Goal: Task Accomplishment & Management: Complete application form

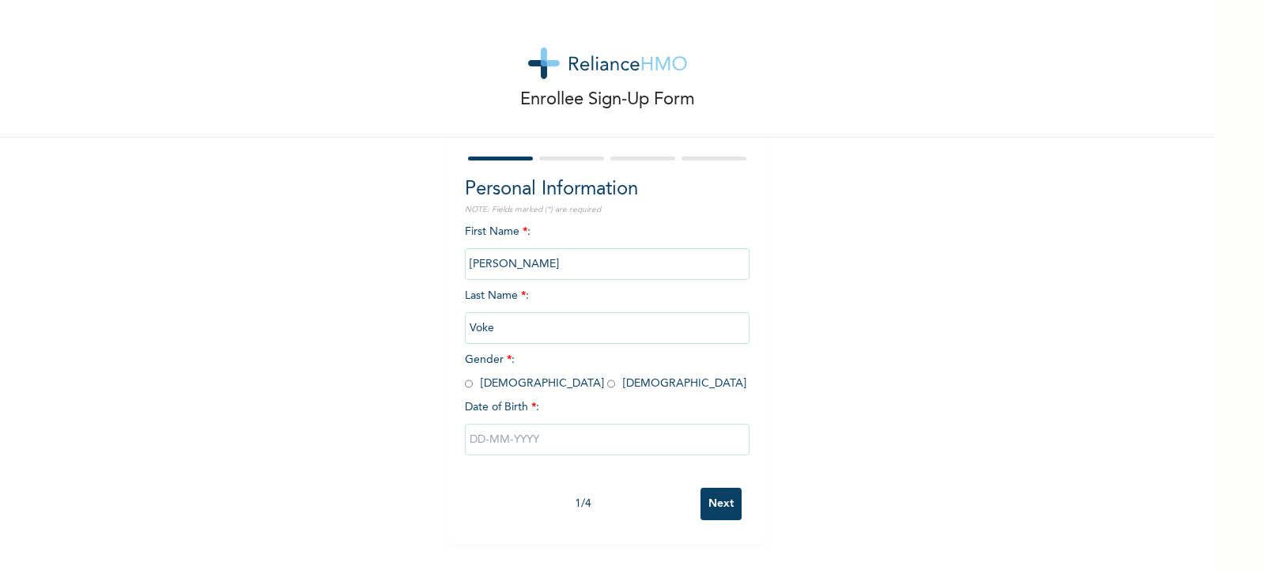
click at [507, 338] on input "Voke" at bounding box center [607, 328] width 285 height 32
drag, startPoint x: 506, startPoint y: 330, endPoint x: 459, endPoint y: 326, distance: 46.8
click at [465, 326] on input "Voke" at bounding box center [607, 328] width 285 height 32
click at [523, 255] on input "[PERSON_NAME]" at bounding box center [607, 264] width 285 height 32
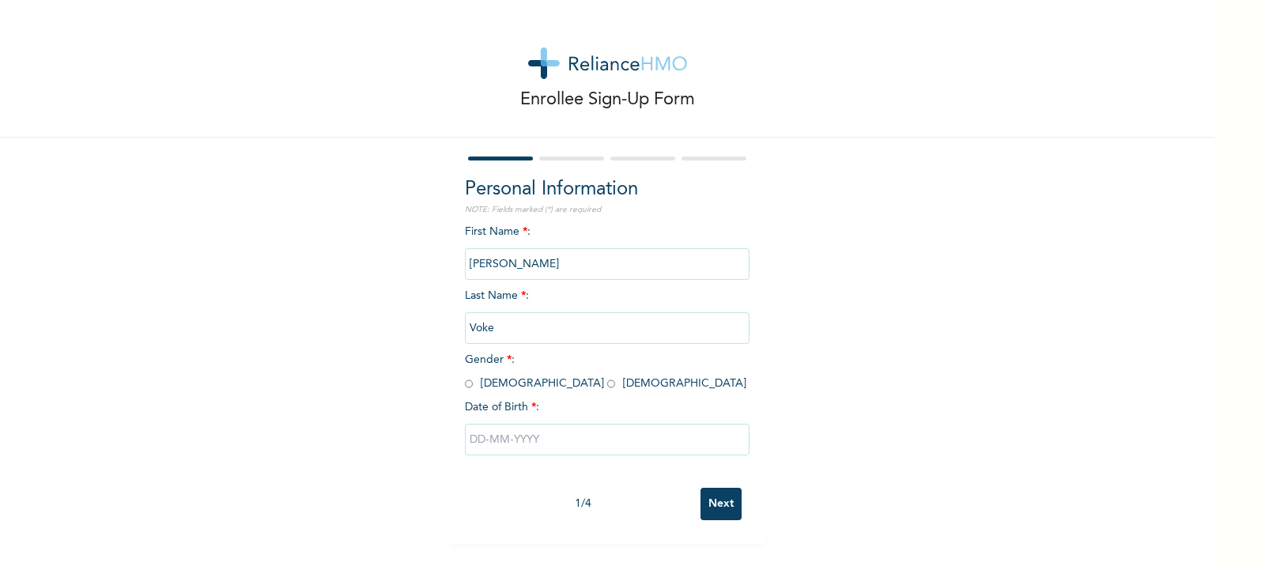
click at [523, 255] on input "[PERSON_NAME]" at bounding box center [607, 264] width 285 height 32
click at [523, 264] on input "[PERSON_NAME]" at bounding box center [607, 264] width 285 height 32
drag, startPoint x: 506, startPoint y: 326, endPoint x: 458, endPoint y: 326, distance: 47.4
click at [465, 326] on input "Voke" at bounding box center [607, 328] width 285 height 32
click at [465, 382] on input "radio" at bounding box center [469, 383] width 8 height 15
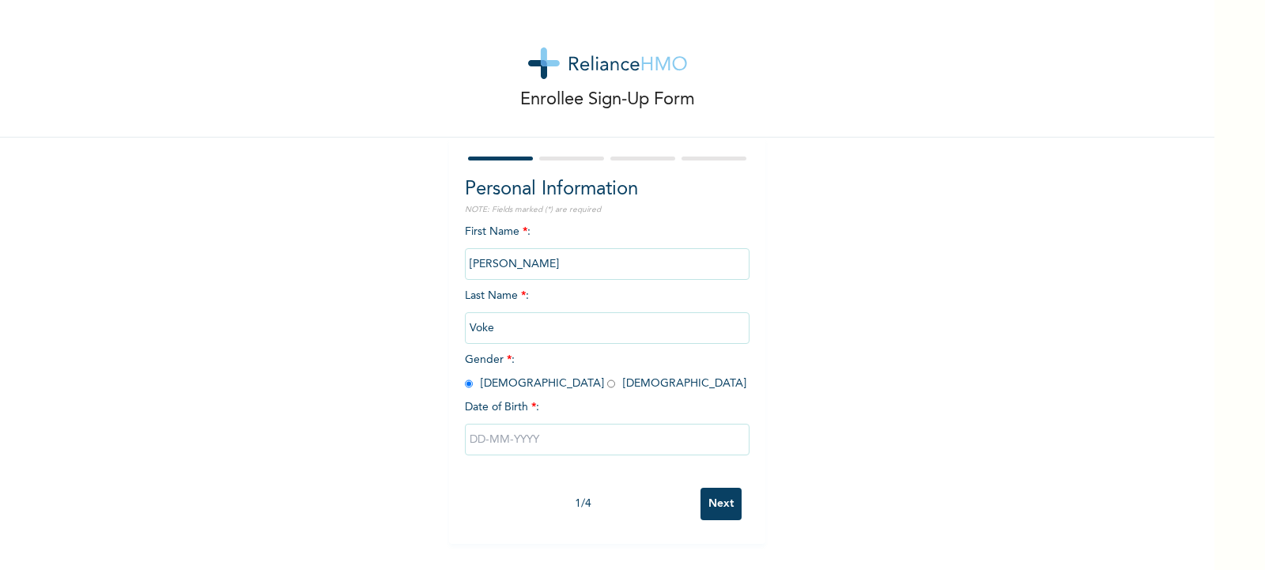
radio input "true"
click at [482, 334] on input "Voke" at bounding box center [607, 328] width 285 height 32
click at [483, 333] on input "Voke" at bounding box center [607, 328] width 285 height 32
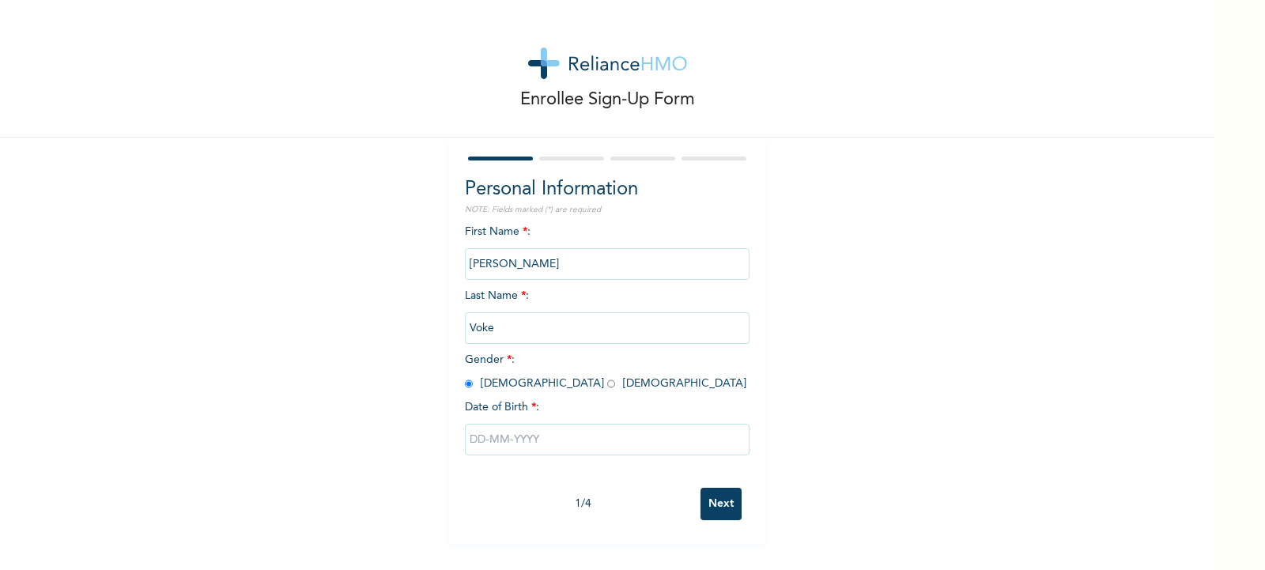
click at [483, 333] on input "Voke" at bounding box center [607, 328] width 285 height 32
click at [523, 330] on input "Voke" at bounding box center [607, 328] width 285 height 32
click at [506, 326] on input "Voke" at bounding box center [607, 328] width 285 height 32
click at [511, 443] on input "text" at bounding box center [607, 440] width 285 height 32
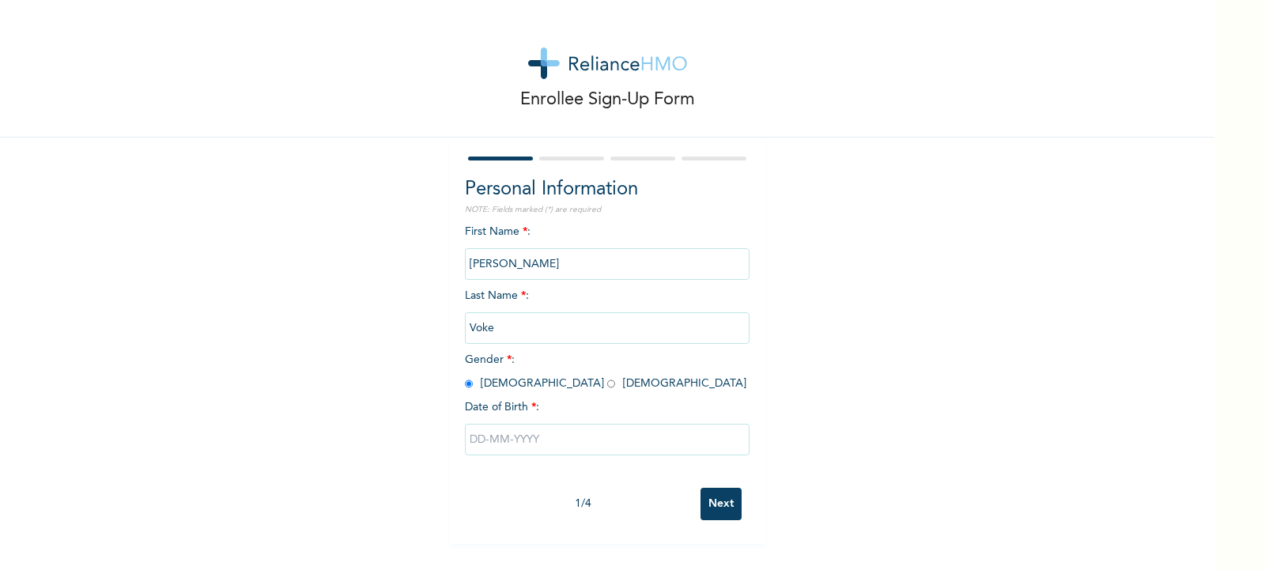
select select "9"
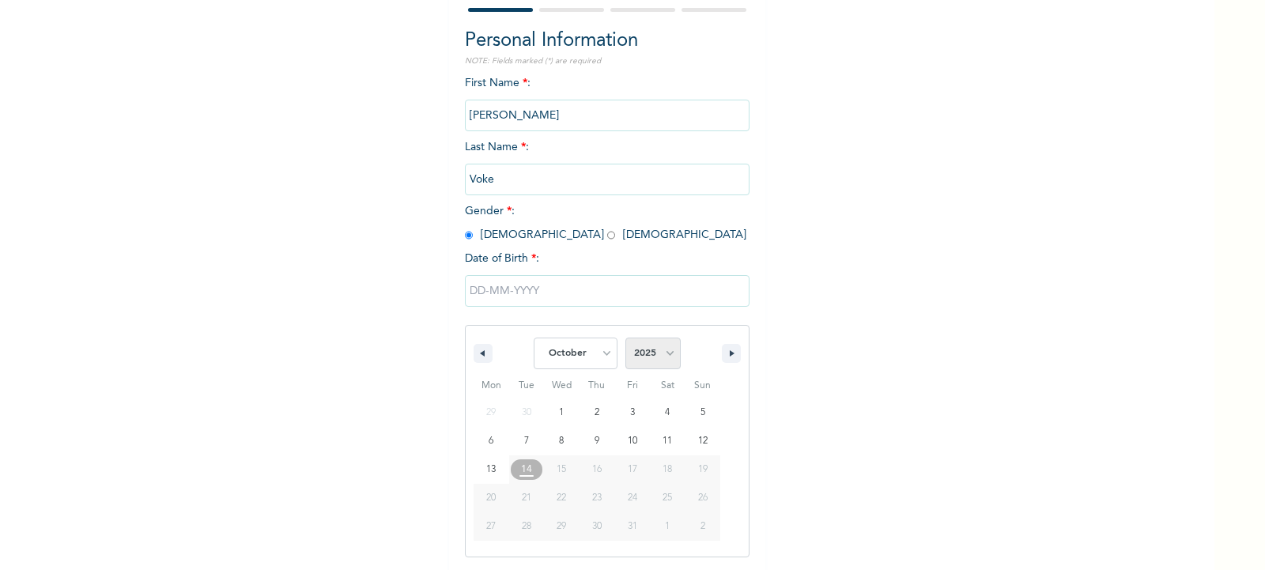
click at [648, 355] on select "2025 2024 2023 2022 2021 2020 2019 2018 2017 2016 2015 2014 2013 2012 2011 2010…" at bounding box center [652, 354] width 55 height 32
select select "1987"
click at [625, 338] on select "2025 2024 2023 2022 2021 2020 2019 2018 2017 2016 2015 2014 2013 2012 2011 2010…" at bounding box center [652, 354] width 55 height 32
click at [598, 345] on select "January February March April May June July August September October November De…" at bounding box center [576, 354] width 84 height 32
select select "6"
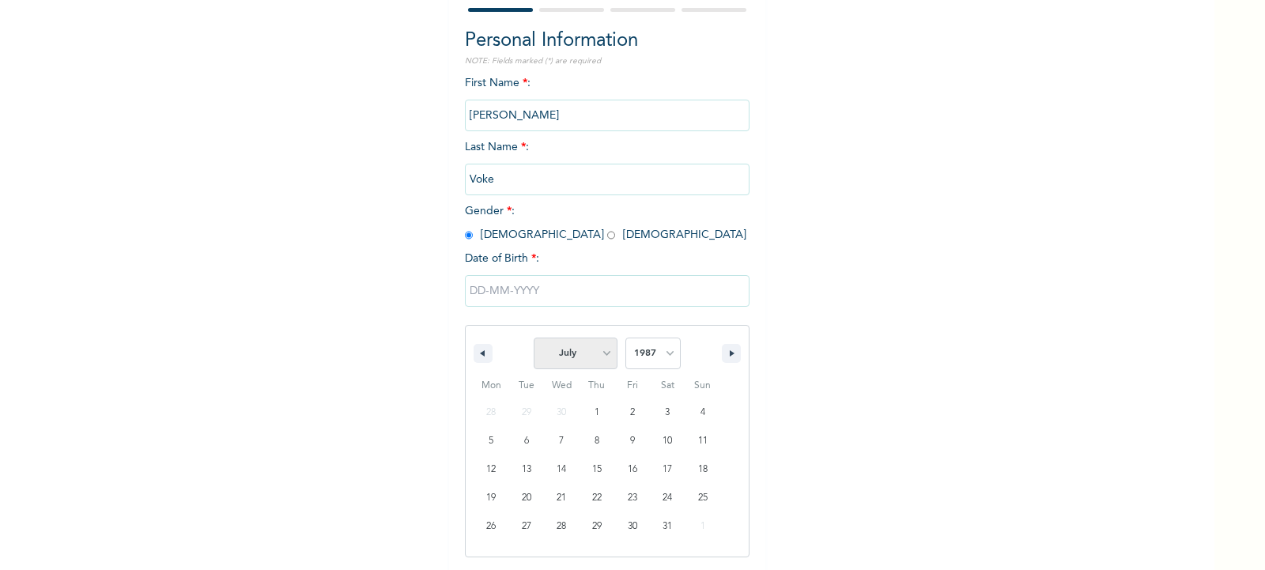
click at [534, 338] on select "January February March April May June July August September October November De…" at bounding box center [576, 354] width 84 height 32
type input "[DATE]"
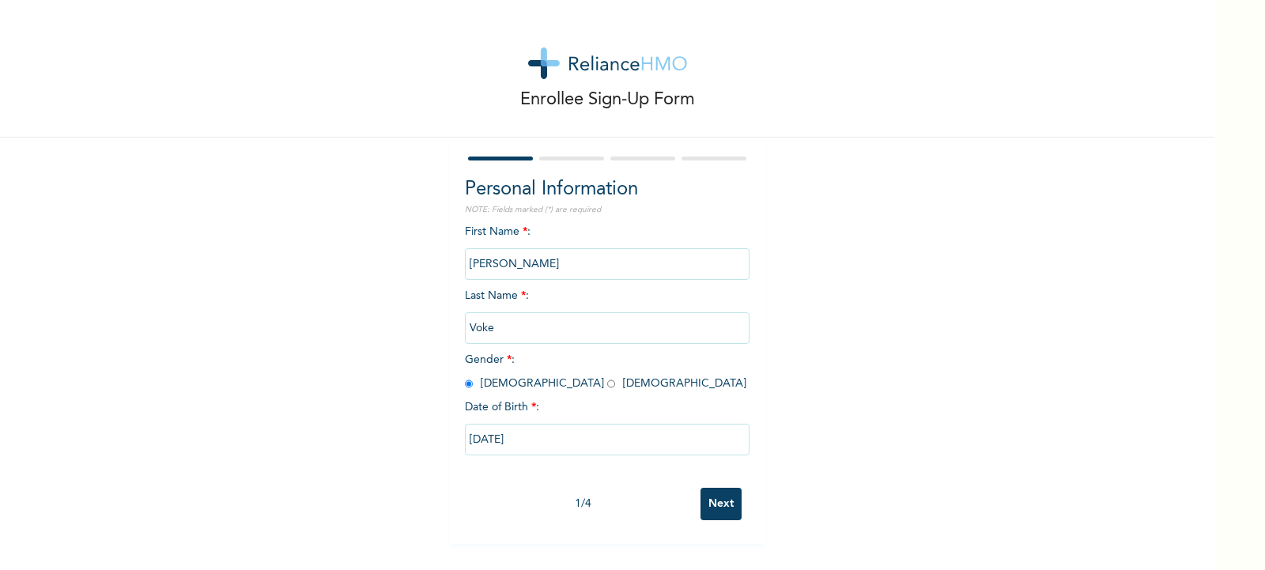
click at [559, 326] on input "Voke" at bounding box center [607, 328] width 285 height 32
click at [704, 502] on input "Next" at bounding box center [720, 504] width 41 height 32
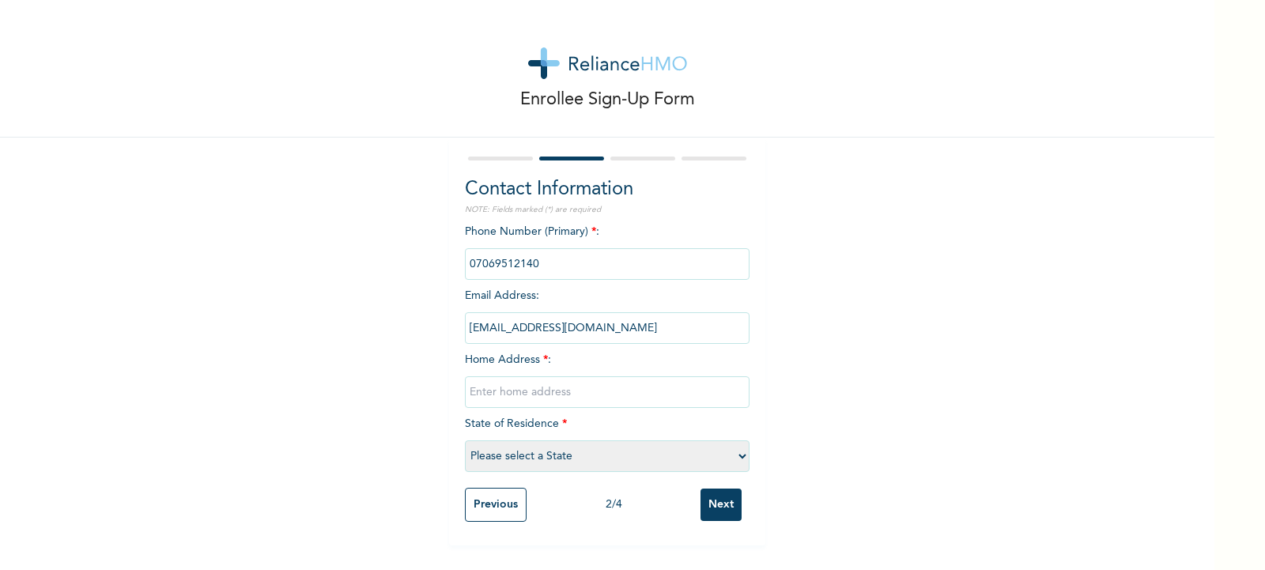
click at [603, 392] on input "text" at bounding box center [607, 392] width 285 height 32
type input "[STREET_ADDRESS][GEOGRAPHIC_DATA]"
click at [666, 447] on select "Please select a State [PERSON_NAME] (FCT) [PERSON_NAME] Ibom [GEOGRAPHIC_DATA] …" at bounding box center [607, 456] width 285 height 32
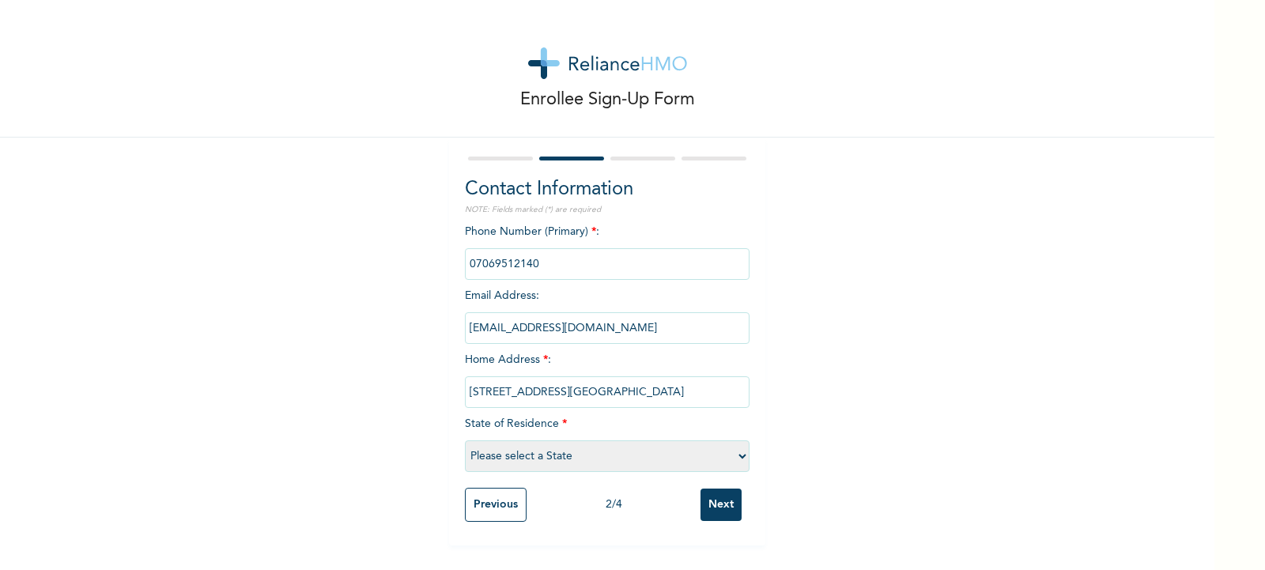
select select "10"
click at [465, 440] on select "Please select a State [PERSON_NAME] (FCT) [PERSON_NAME] Ibom [GEOGRAPHIC_DATA] …" at bounding box center [607, 456] width 285 height 32
click at [722, 500] on input "Next" at bounding box center [720, 505] width 41 height 32
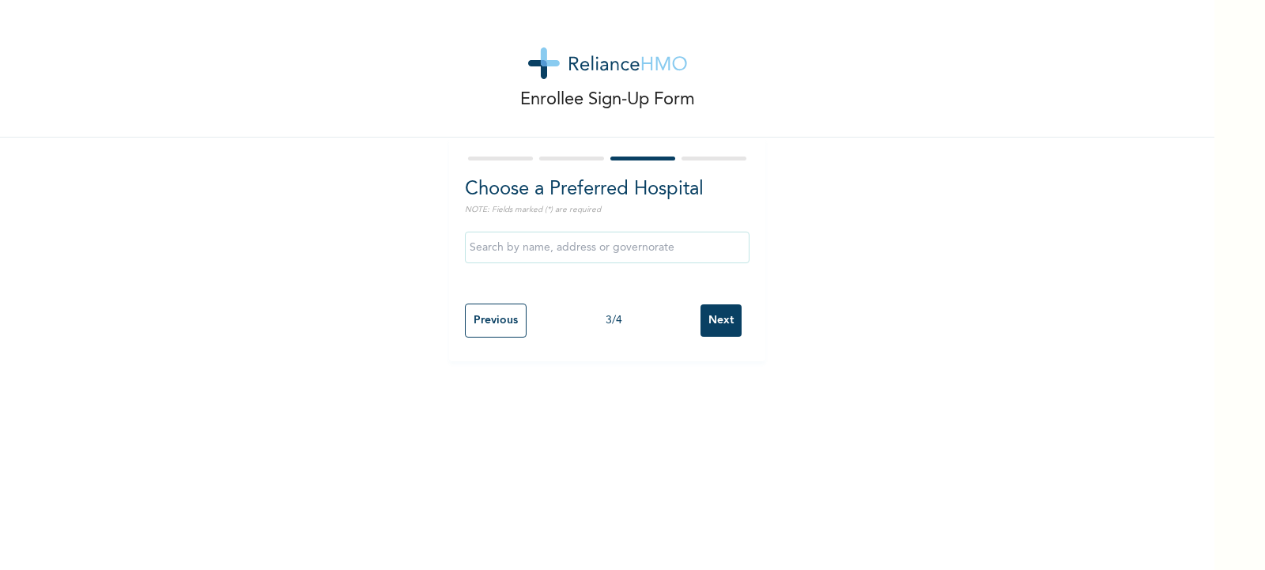
click at [568, 248] on input "text" at bounding box center [607, 248] width 285 height 32
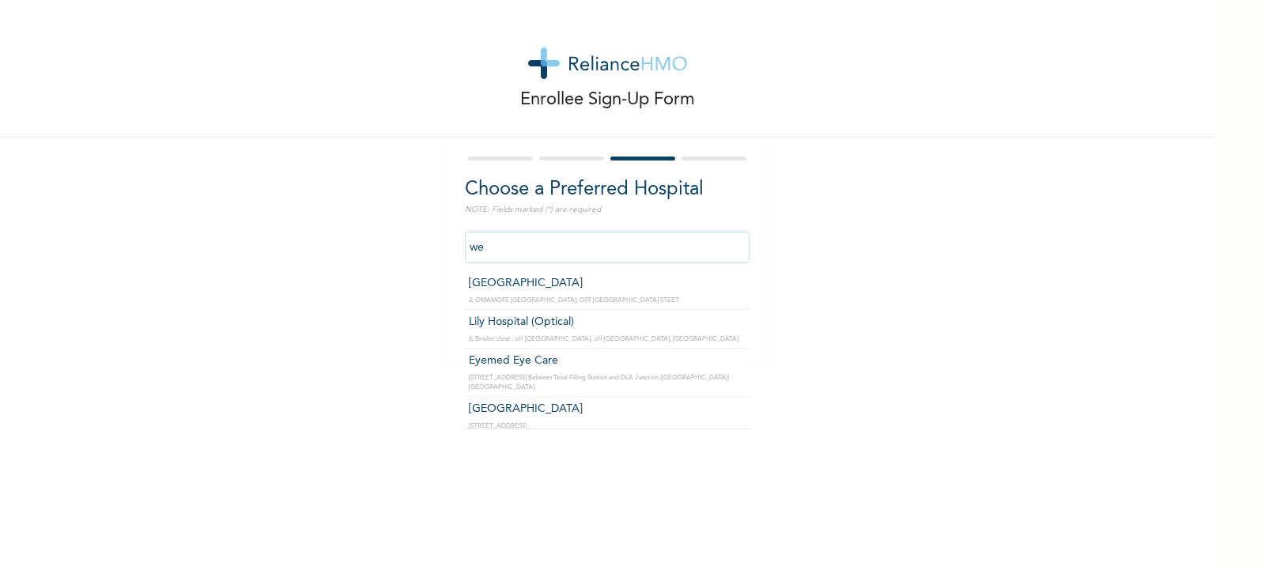
type input "w"
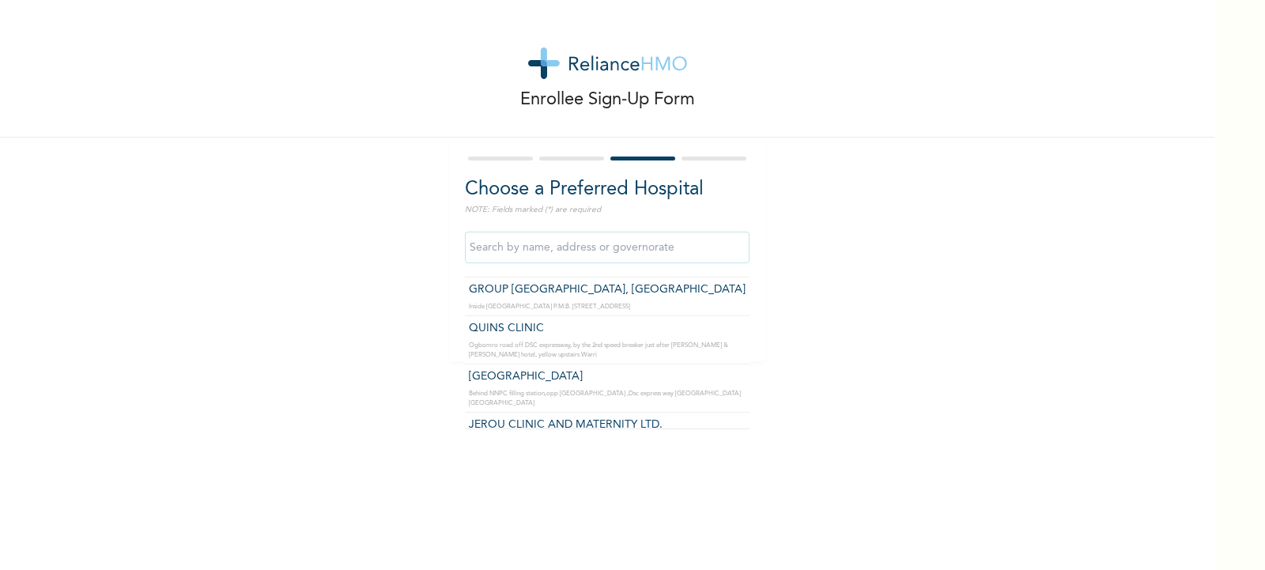
scroll to position [899, 0]
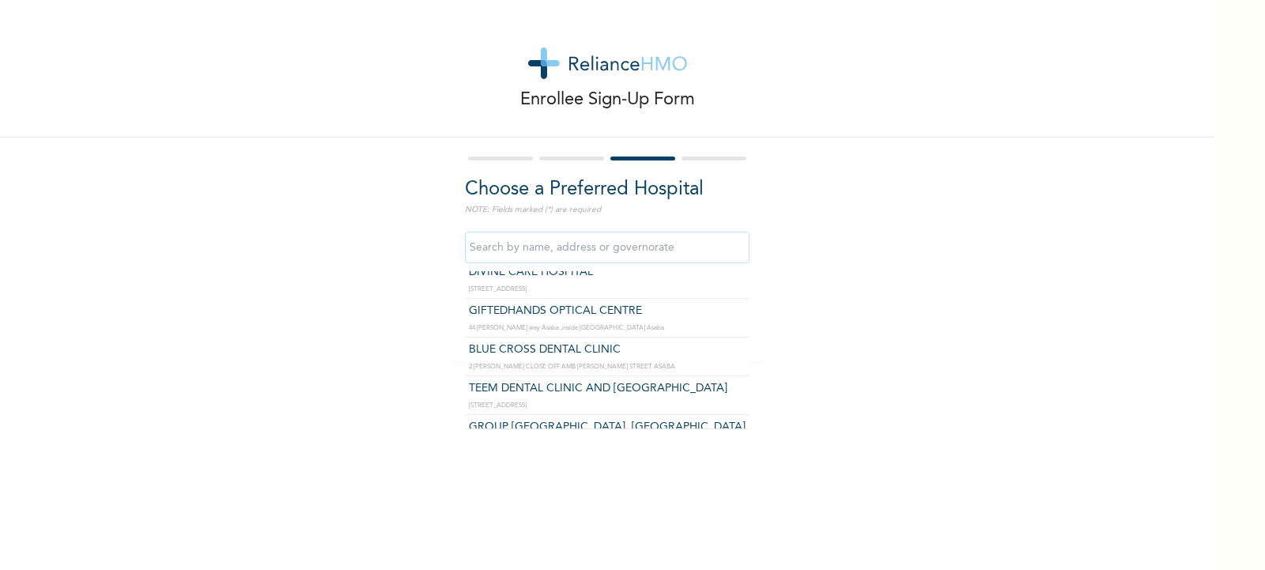
type input "GROUP [GEOGRAPHIC_DATA], [GEOGRAPHIC_DATA]"
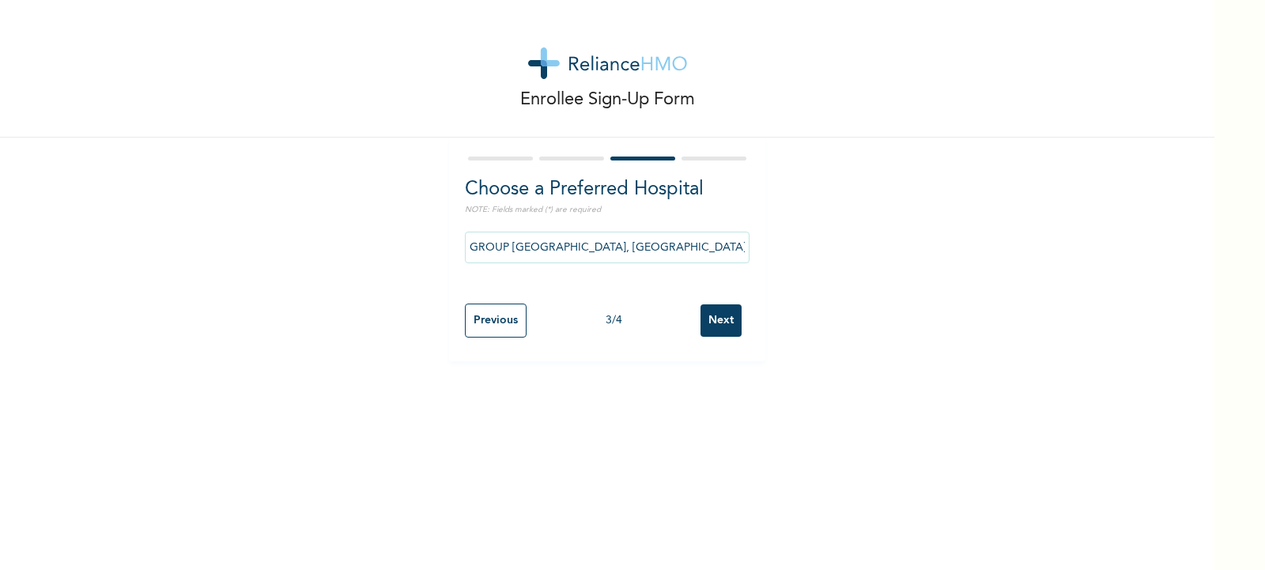
click at [710, 318] on input "Next" at bounding box center [720, 320] width 41 height 32
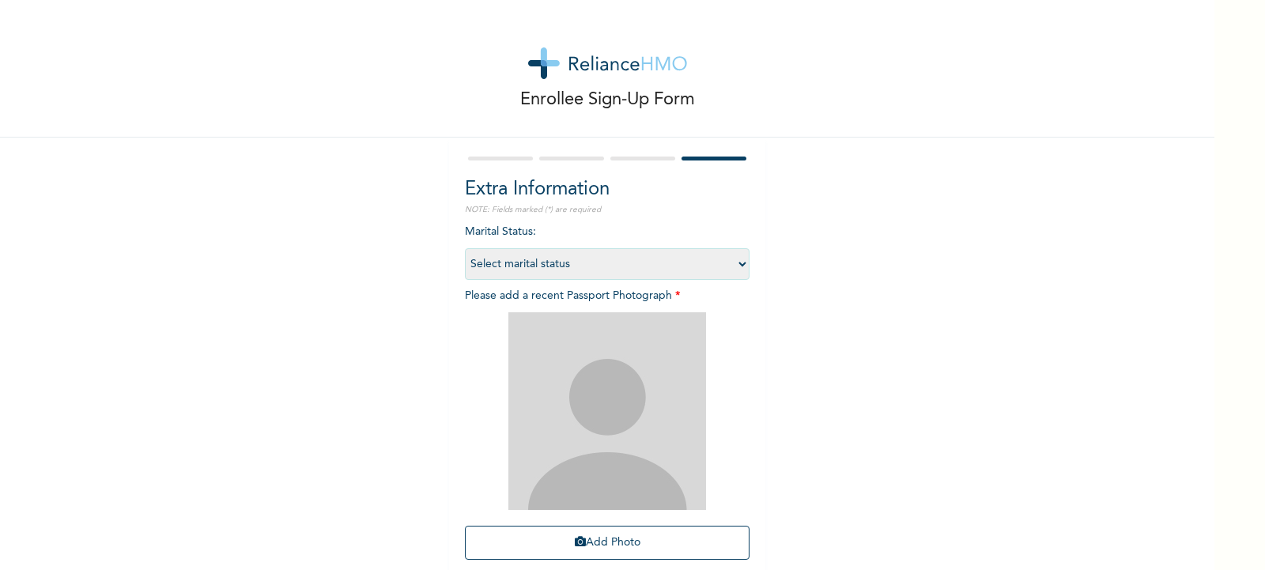
click at [737, 268] on select "Select marital status [DEMOGRAPHIC_DATA] Married [DEMOGRAPHIC_DATA] Widow/[DEMO…" at bounding box center [607, 264] width 285 height 32
select select "2"
click at [465, 248] on select "Select marital status [DEMOGRAPHIC_DATA] Married [DEMOGRAPHIC_DATA] Widow/[DEMO…" at bounding box center [607, 264] width 285 height 32
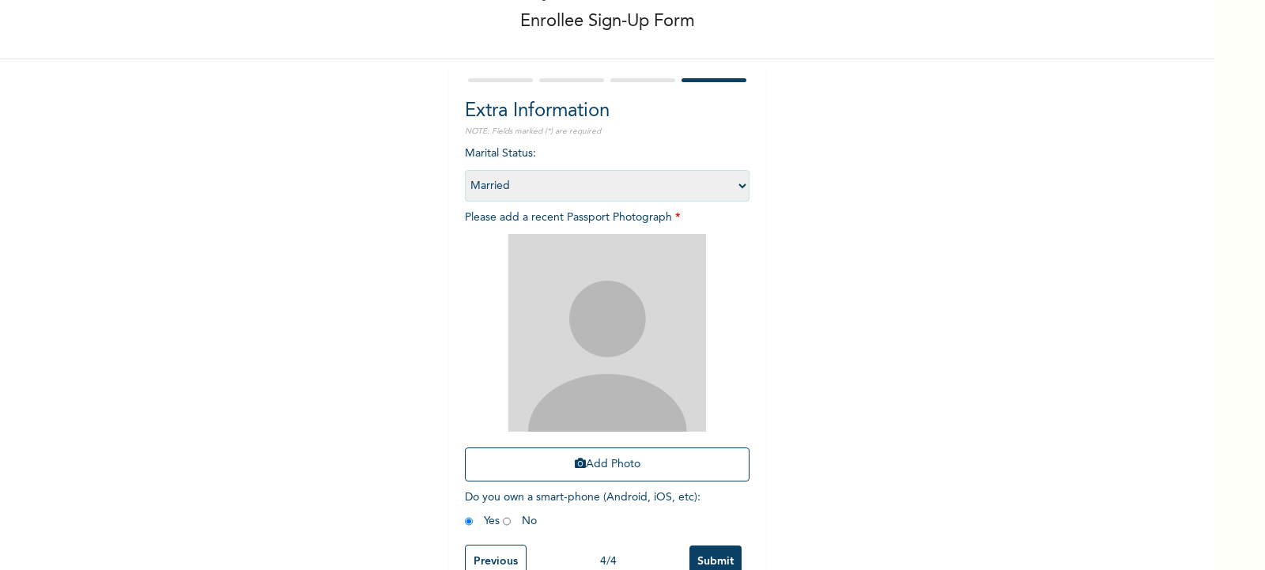
scroll to position [79, 0]
click at [1170, 246] on div "Enrollee Sign-Up Form Extra Information NOTE: Fields marked (*) are required Ma…" at bounding box center [607, 261] width 1214 height 681
click at [602, 469] on button "Add Photo" at bounding box center [607, 464] width 285 height 34
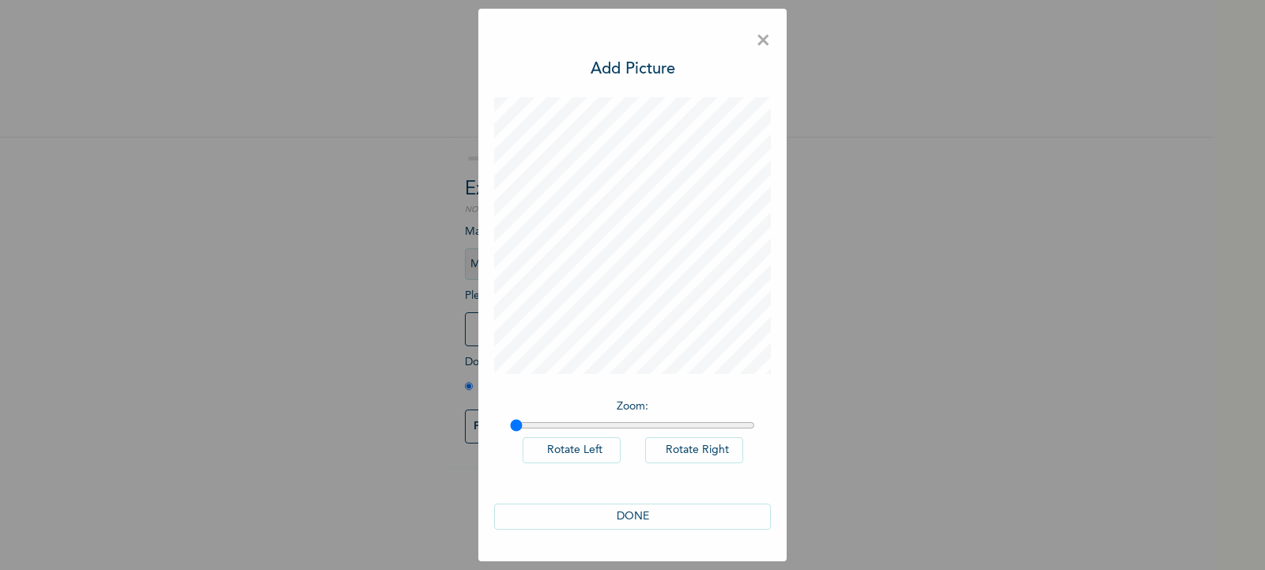
scroll to position [0, 0]
click at [605, 509] on button "DONE" at bounding box center [632, 517] width 277 height 26
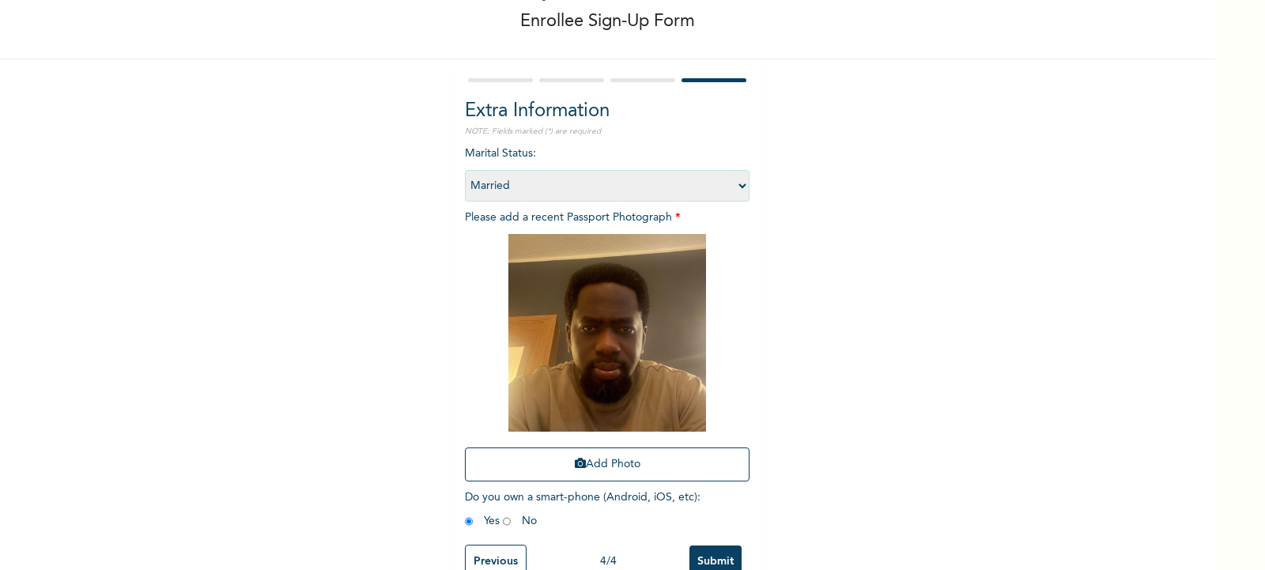
scroll to position [123, 0]
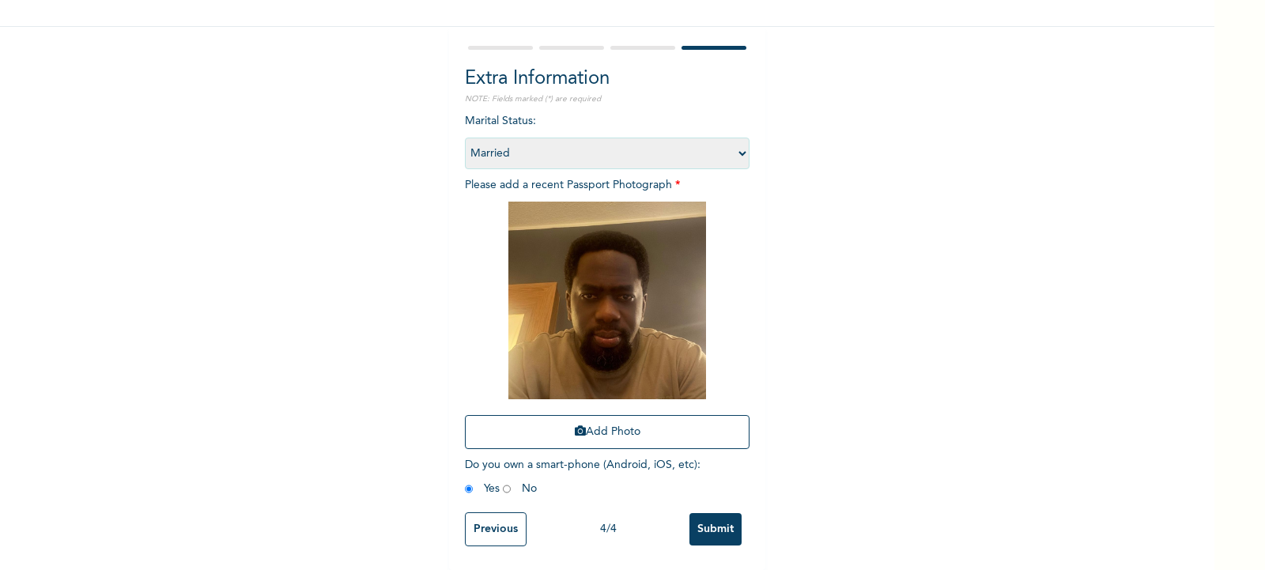
click at [728, 513] on input "Submit" at bounding box center [715, 529] width 52 height 32
